Goal: Task Accomplishment & Management: Manage account settings

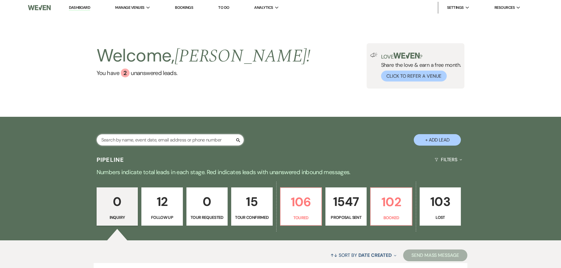
click at [150, 138] on input "text" at bounding box center [170, 139] width 147 height 11
type input "[PERSON_NAME]"
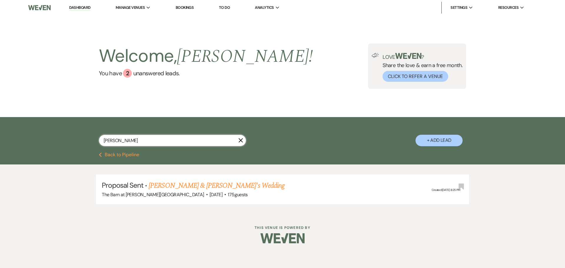
select select "6"
type input "[PERSON_NAME]"
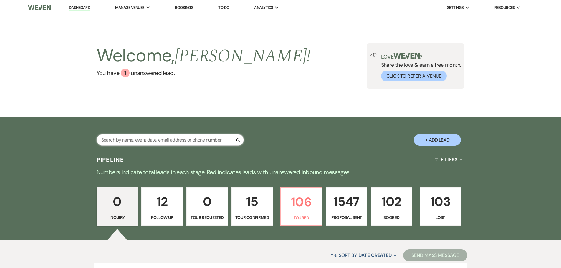
click at [181, 139] on input "text" at bounding box center [170, 139] width 147 height 11
type input "[PERSON_NAME]"
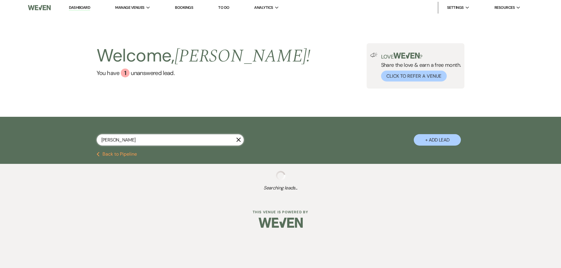
select select "6"
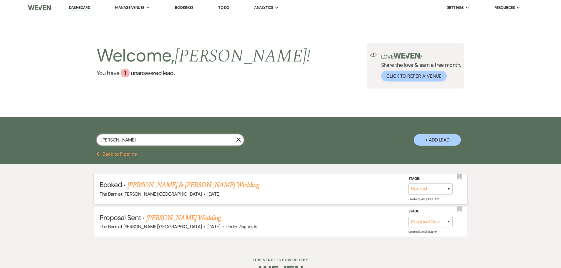
type input "[PERSON_NAME]"
click at [190, 184] on link "[PERSON_NAME] & [PERSON_NAME] Wedding" at bounding box center [193, 185] width 132 height 11
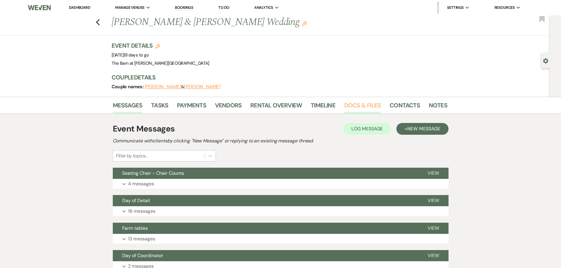
click at [345, 108] on link "Docs & Files" at bounding box center [362, 107] width 36 height 13
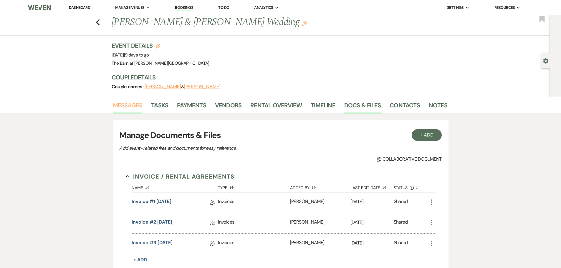
click at [132, 104] on link "Messages" at bounding box center [128, 107] width 30 height 13
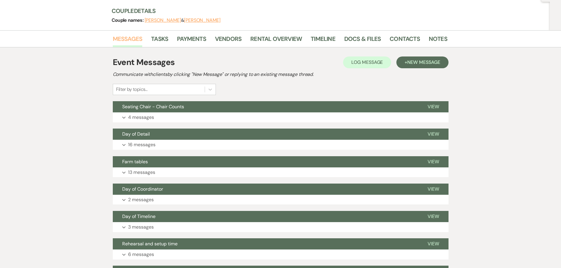
scroll to position [147, 0]
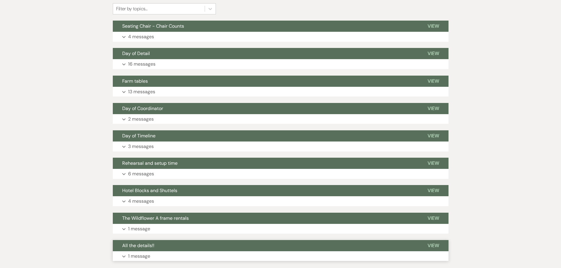
click at [146, 251] on button "Expand 1 message" at bounding box center [281, 256] width 336 height 10
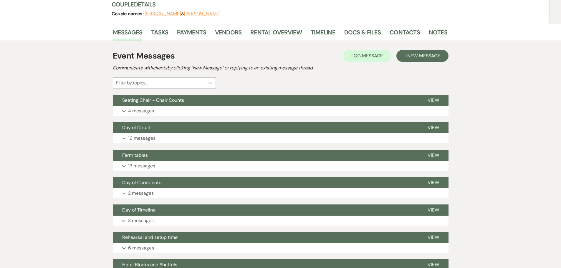
scroll to position [0, 0]
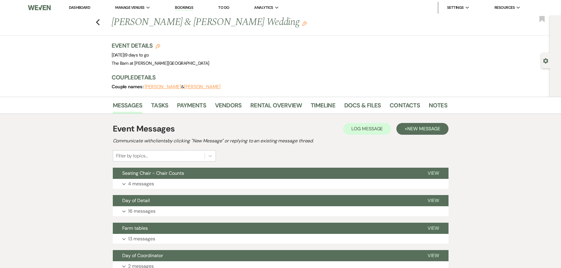
click at [80, 7] on link "Dashboard" at bounding box center [79, 7] width 21 height 5
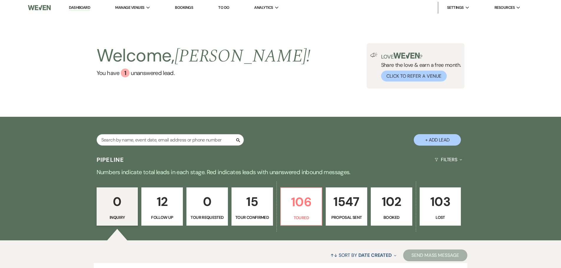
click at [158, 210] on p "12" at bounding box center [162, 202] width 34 height 20
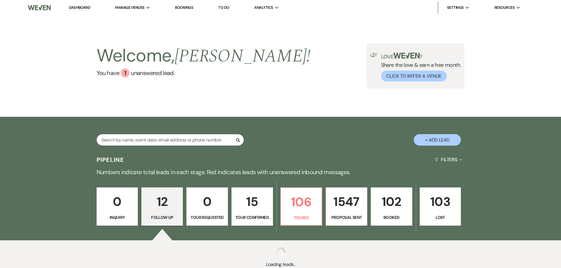
select select "9"
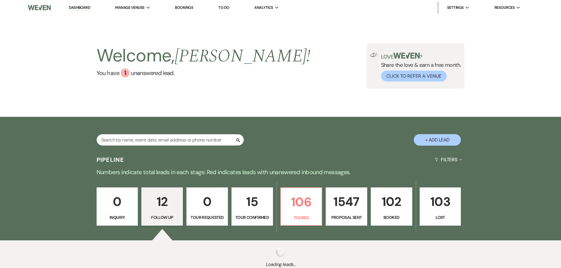
select select "9"
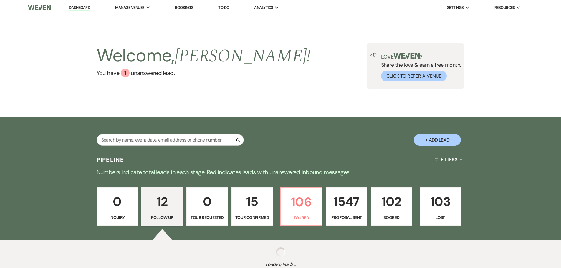
select select "9"
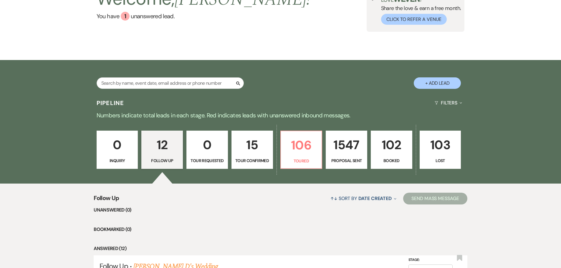
scroll to position [88, 0]
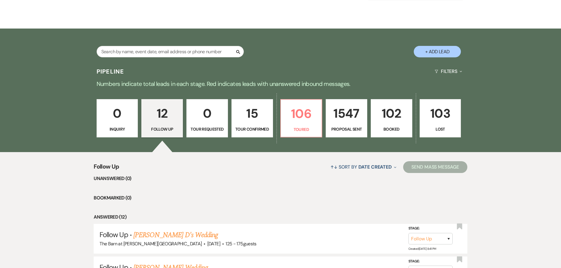
click at [145, 235] on link "[PERSON_NAME] D's Wedding" at bounding box center [175, 235] width 84 height 11
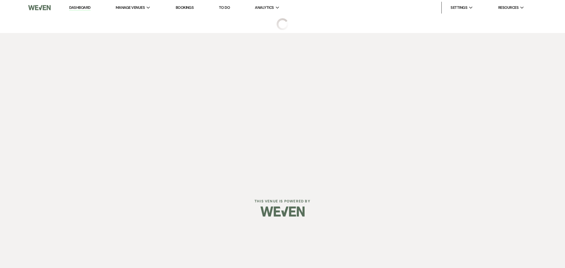
select select "9"
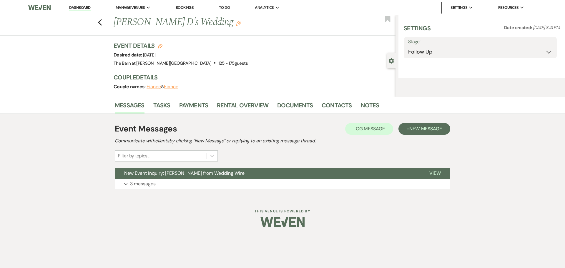
select select "3"
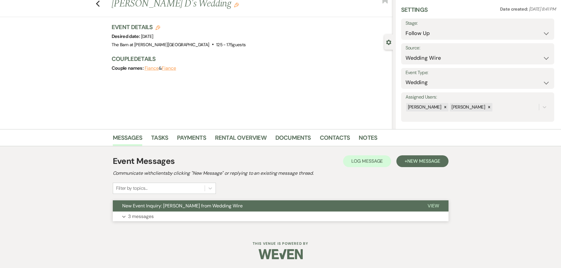
click at [152, 216] on p "3 messages" at bounding box center [141, 217] width 26 height 8
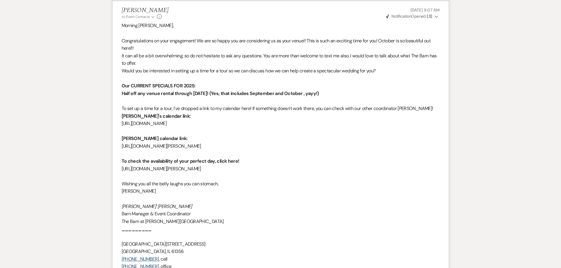
scroll to position [695, 0]
drag, startPoint x: 336, startPoint y: 169, endPoint x: 122, endPoint y: 159, distance: 213.9
click at [122, 159] on div "Morning [PERSON_NAME], Congratulations on your engagement! We are so happy you …" at bounding box center [281, 179] width 318 height 316
copy div "To check the availability of your perfect day, click here! [URL][DOMAIN_NAME][P…"
